Goal: Information Seeking & Learning: Learn about a topic

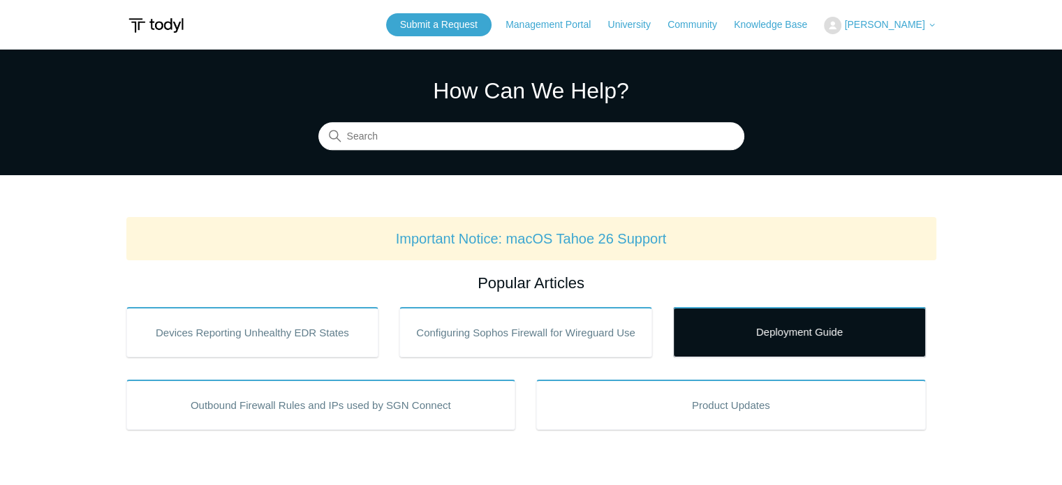
click at [816, 343] on link "Deployment Guide" at bounding box center [799, 332] width 253 height 50
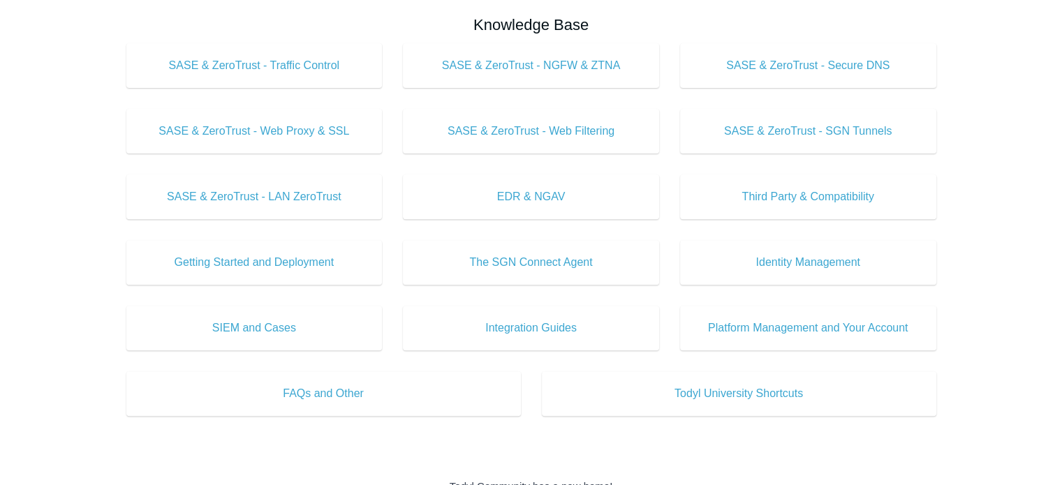
scroll to position [471, 0]
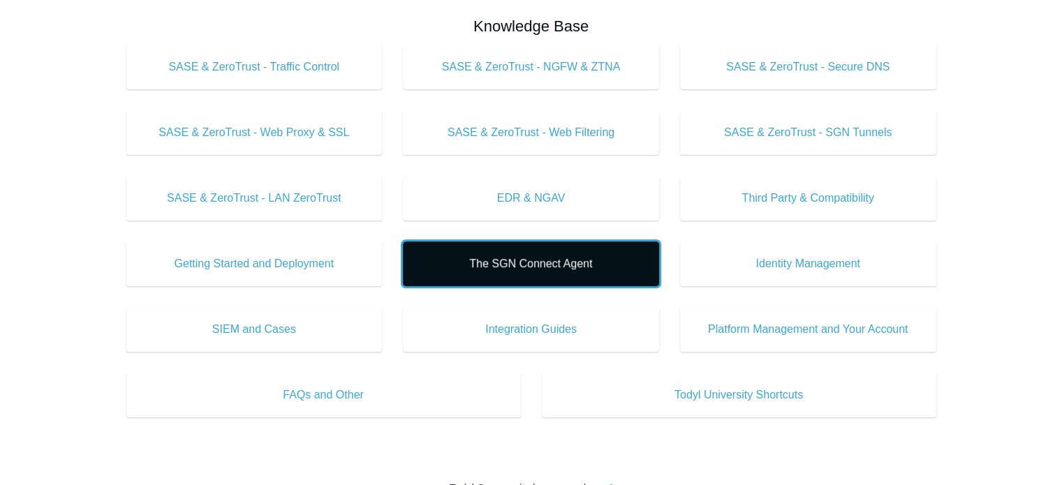
click at [603, 271] on span "The SGN Connect Agent" at bounding box center [531, 264] width 214 height 17
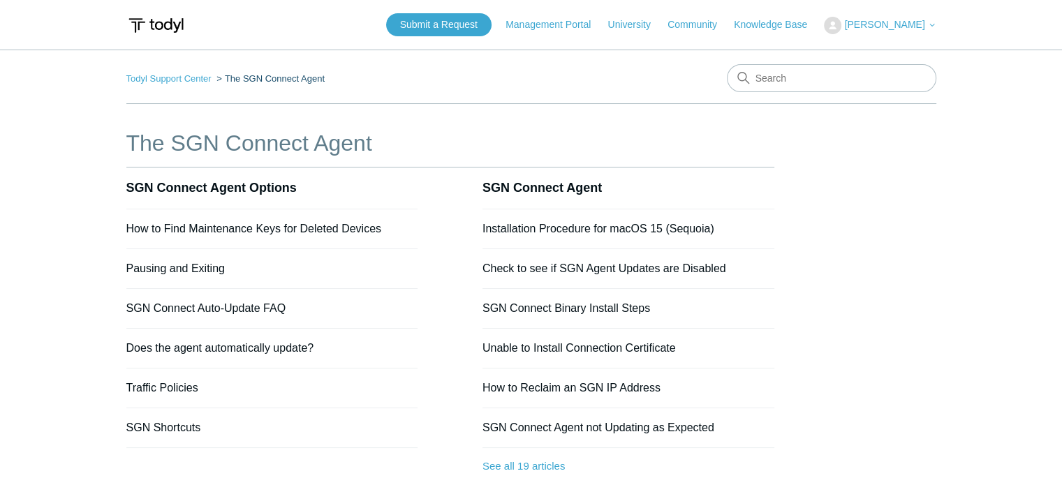
scroll to position [137, 0]
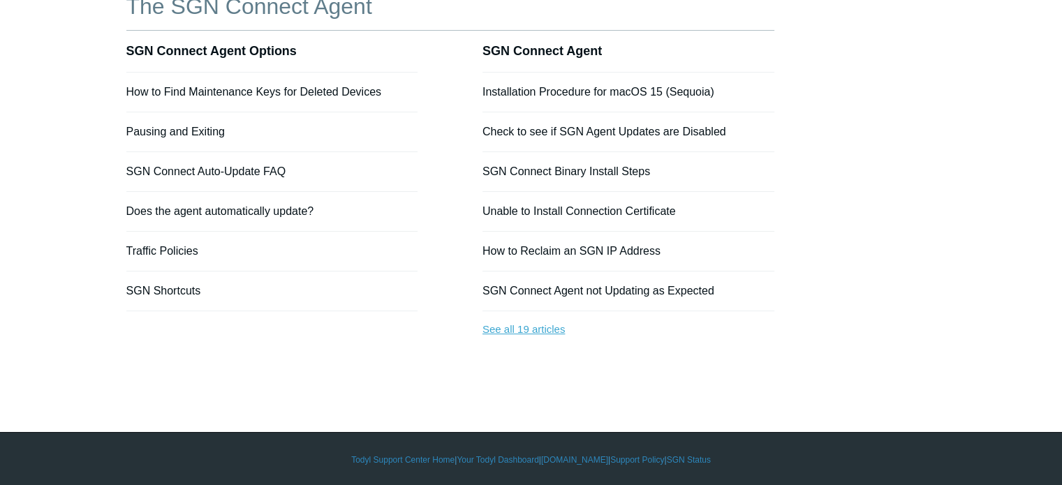
click at [529, 325] on link "See all 19 articles" at bounding box center [628, 329] width 292 height 37
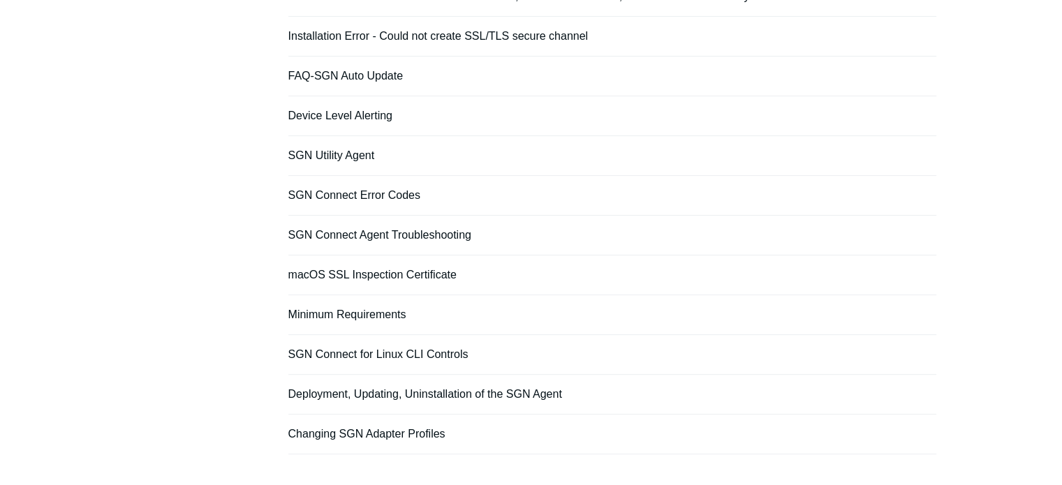
scroll to position [468, 0]
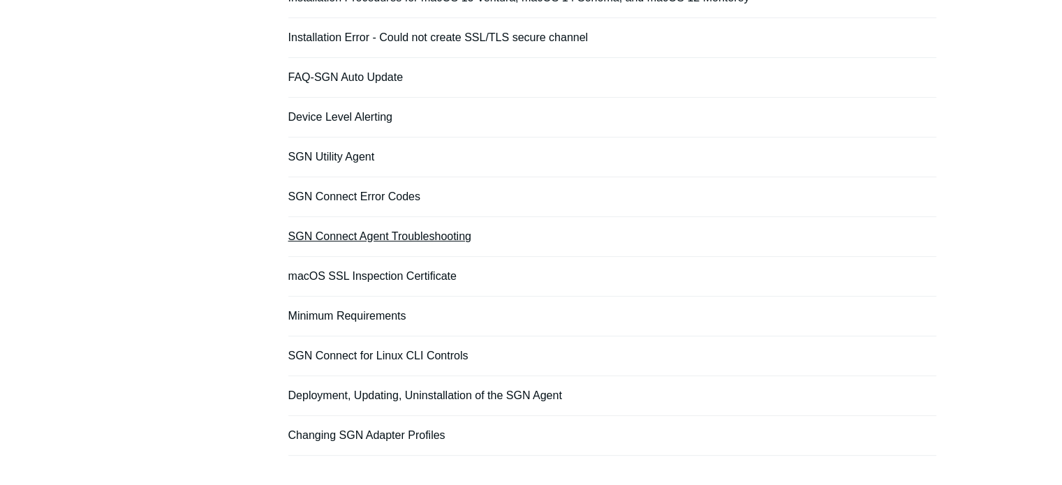
click at [404, 237] on link "SGN Connect Agent Troubleshooting" at bounding box center [379, 236] width 183 height 12
